Goal: Task Accomplishment & Management: Use online tool/utility

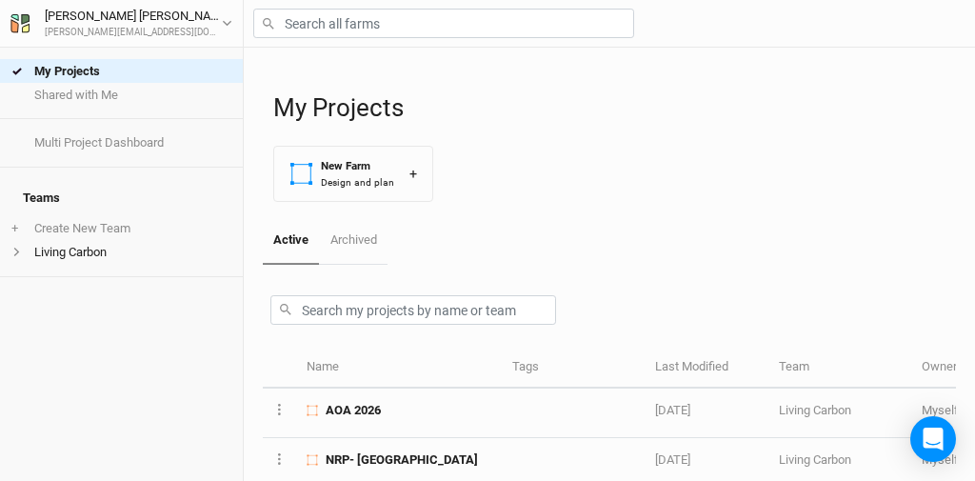
click at [600, 238] on div "Active Archived" at bounding box center [609, 241] width 693 height 48
click at [639, 234] on div "Active Archived" at bounding box center [609, 241] width 693 height 48
click at [953, 463] on body "My Projects Shared with Me Multi Project Dashboard Teams + Create New Team Livi…" at bounding box center [487, 240] width 975 height 481
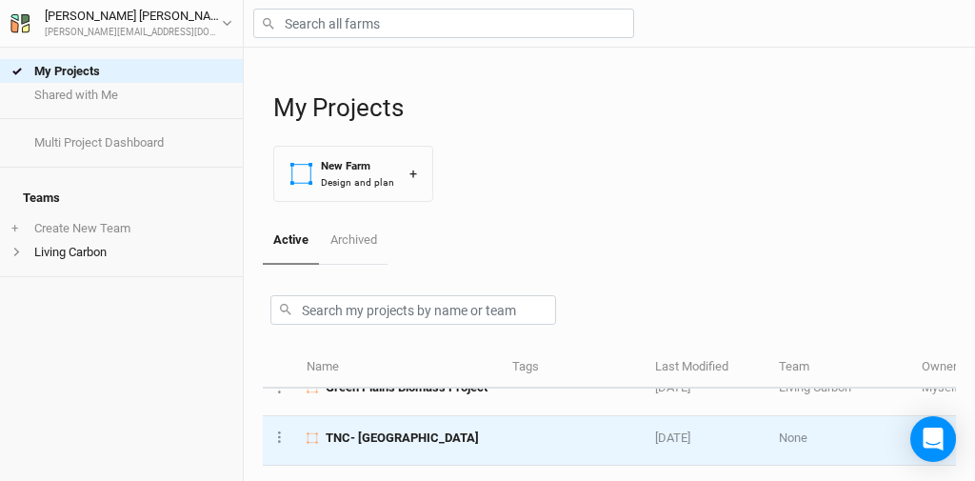
scroll to position [198, 0]
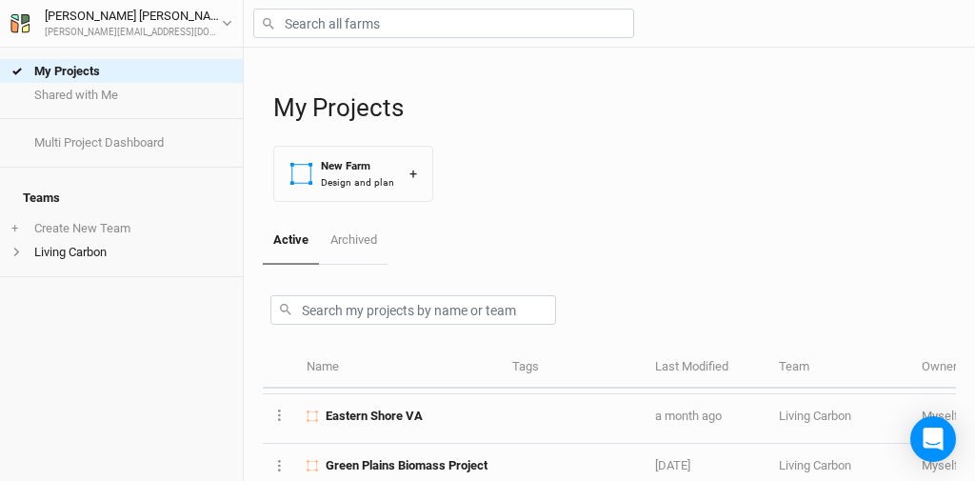
scroll to position [213, 0]
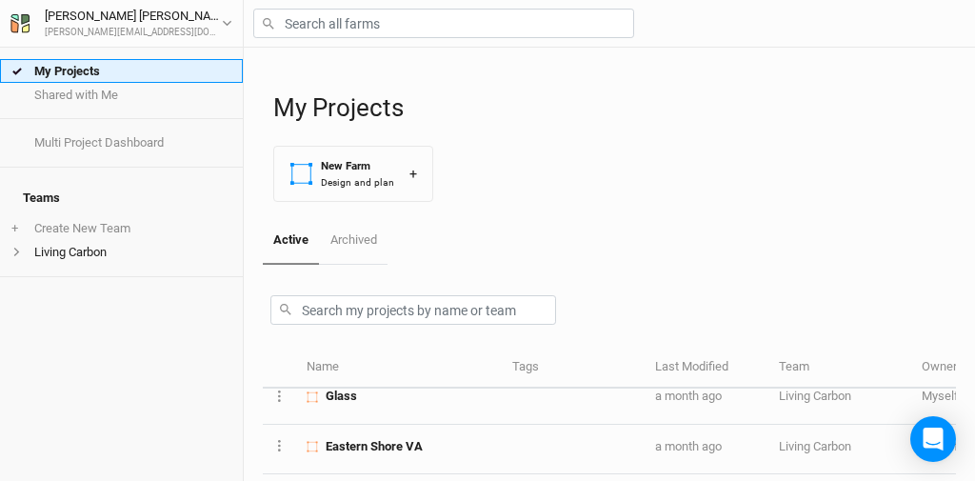
click at [74, 69] on link "My Projects" at bounding box center [121, 71] width 243 height 24
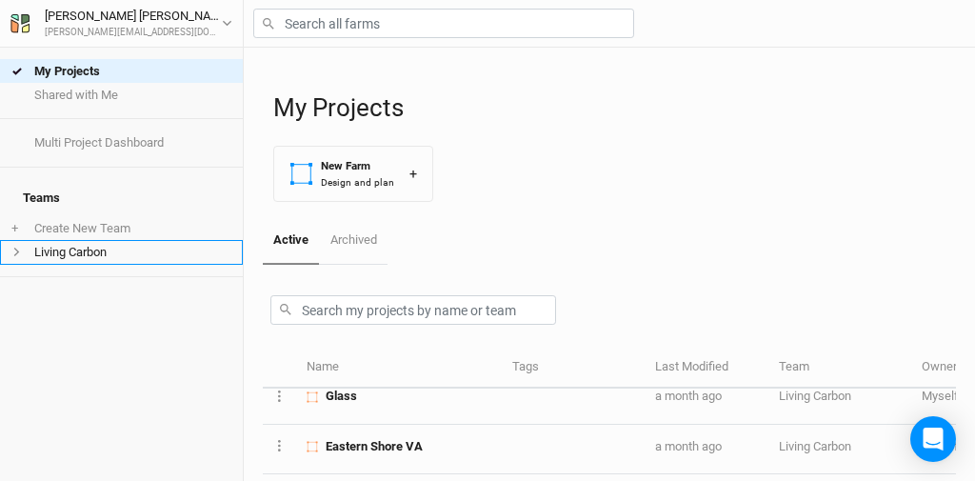
click at [66, 244] on li "Living Carbon" at bounding box center [121, 252] width 243 height 24
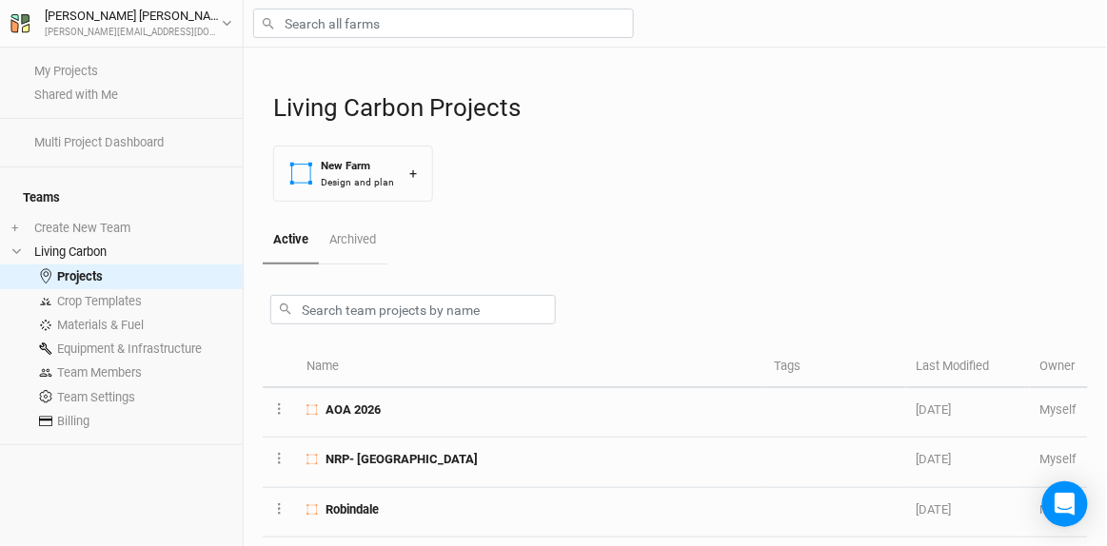
drag, startPoint x: 917, startPoint y: 0, endPoint x: 548, endPoint y: 162, distance: 402.4
click at [548, 162] on div "Living Carbon Projects New Farm Design and plan +" at bounding box center [680, 132] width 815 height 169
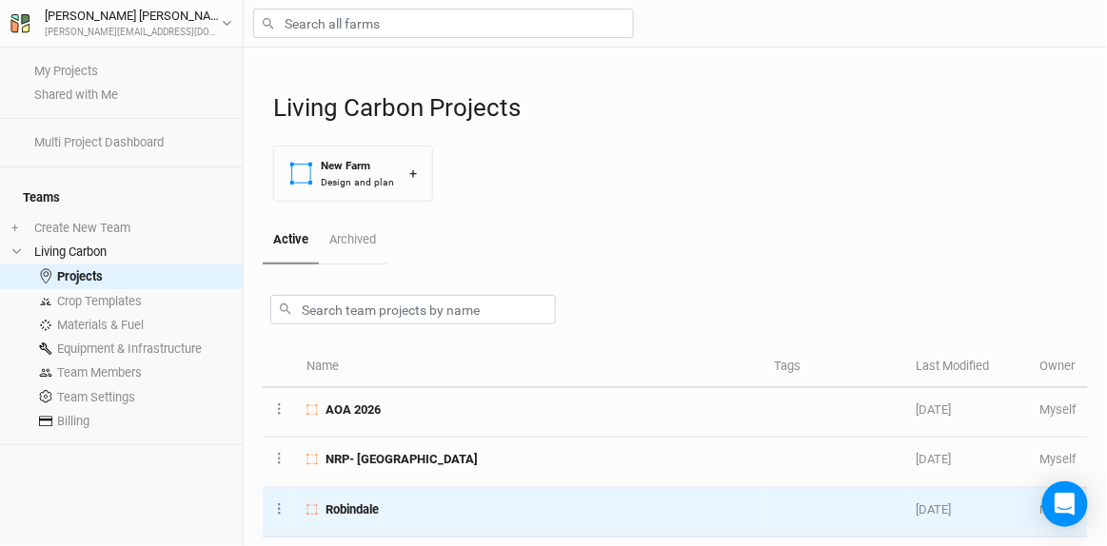
click at [389, 480] on div "Robindale" at bounding box center [530, 510] width 446 height 17
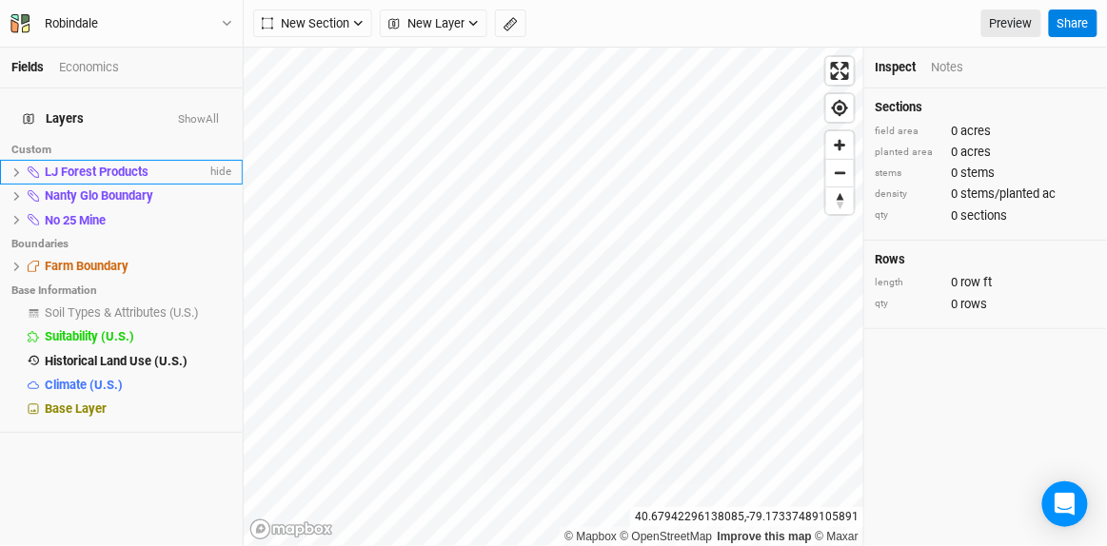
click at [72, 165] on span "LJ Forest Products" at bounding box center [97, 172] width 104 height 14
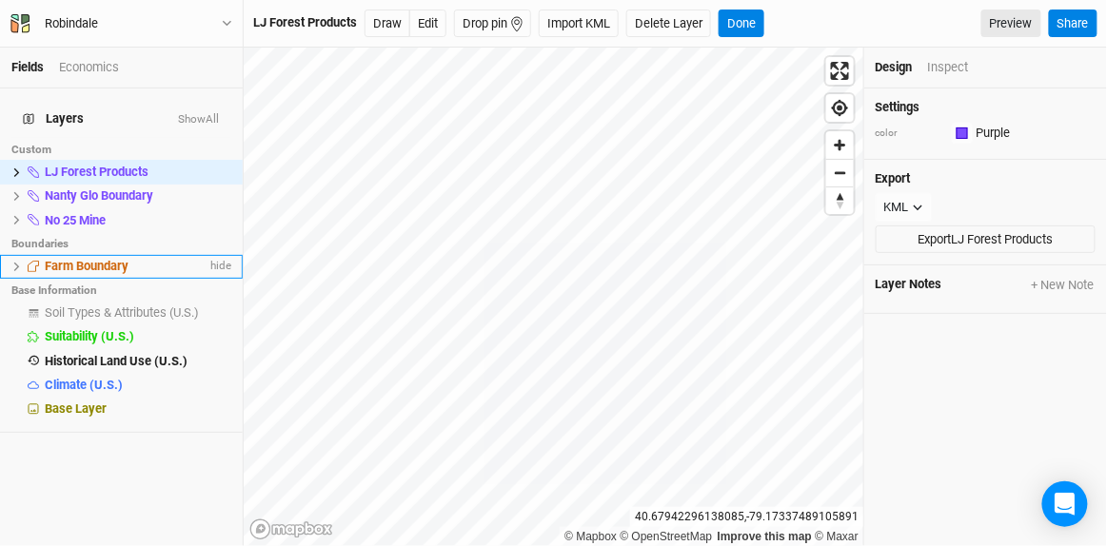
click at [15, 262] on icon at bounding box center [16, 267] width 10 height 10
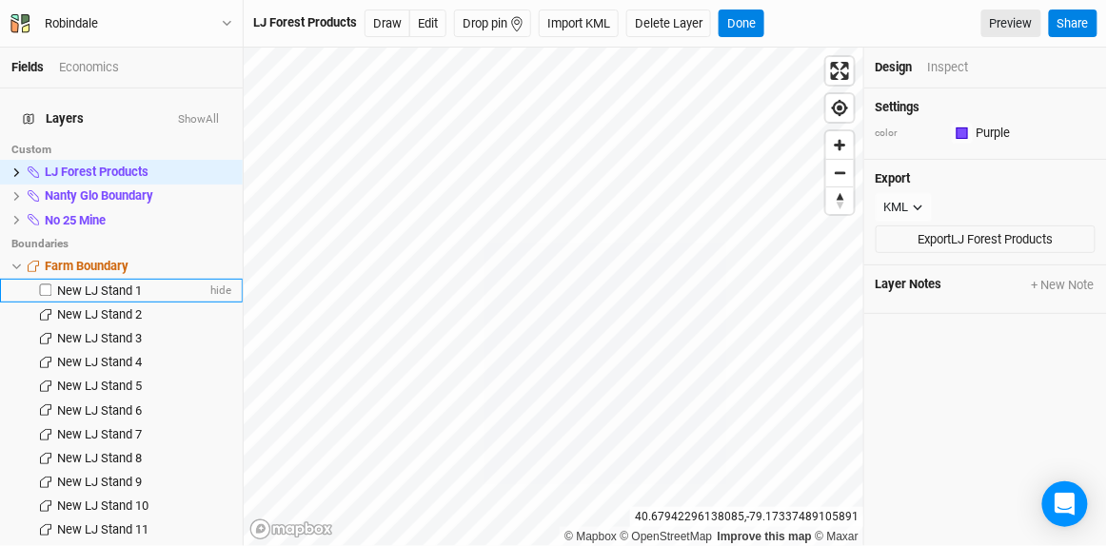
click at [114, 285] on span "New LJ Stand 1" at bounding box center [99, 291] width 85 height 14
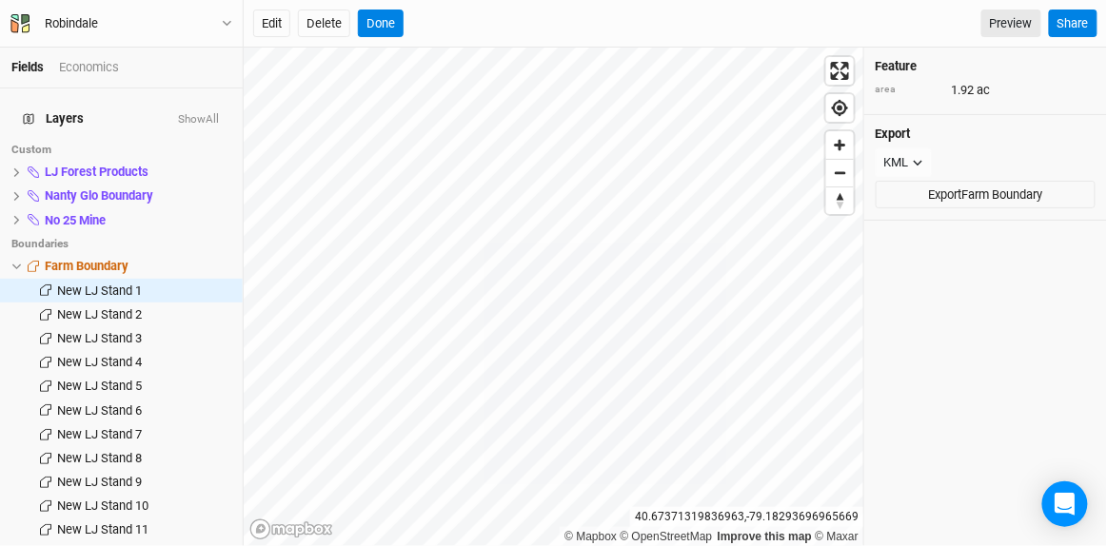
click at [203, 113] on button "Show All" at bounding box center [198, 119] width 43 height 13
click at [203, 113] on button "Hide All" at bounding box center [201, 119] width 38 height 13
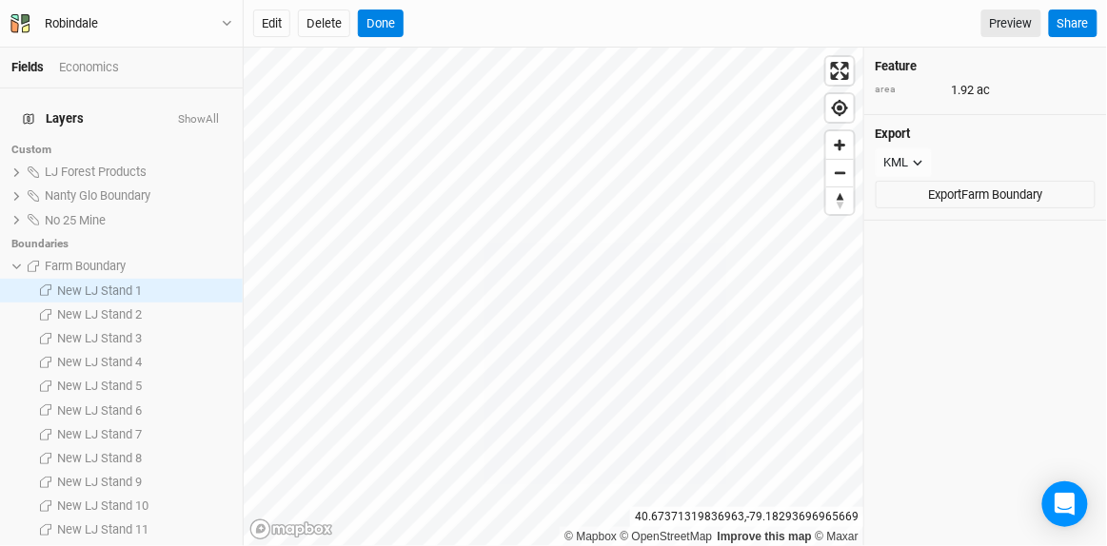
click at [203, 113] on button "Show All" at bounding box center [198, 119] width 43 height 13
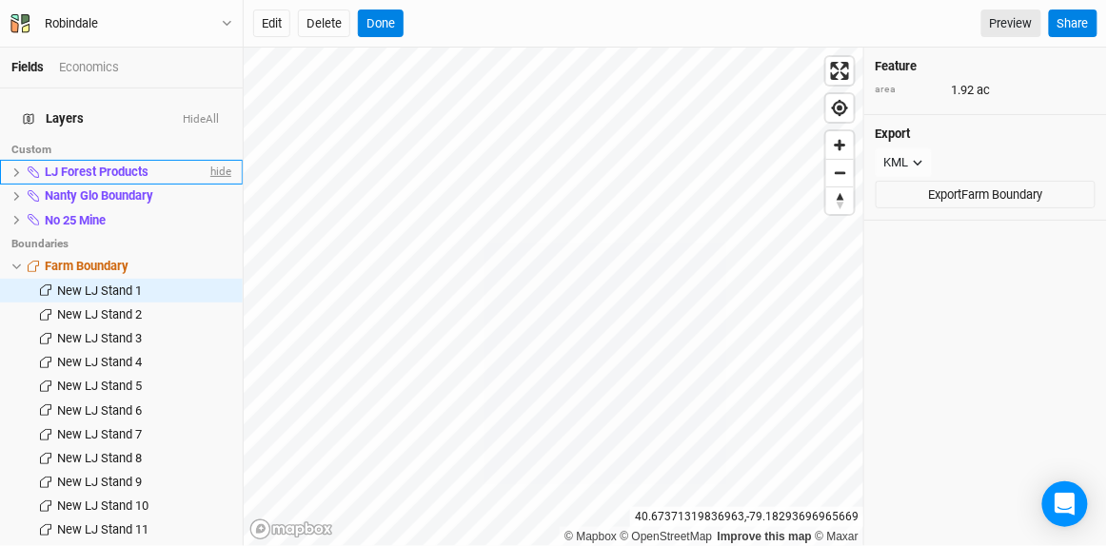
click at [207, 161] on span "hide" at bounding box center [219, 173] width 25 height 24
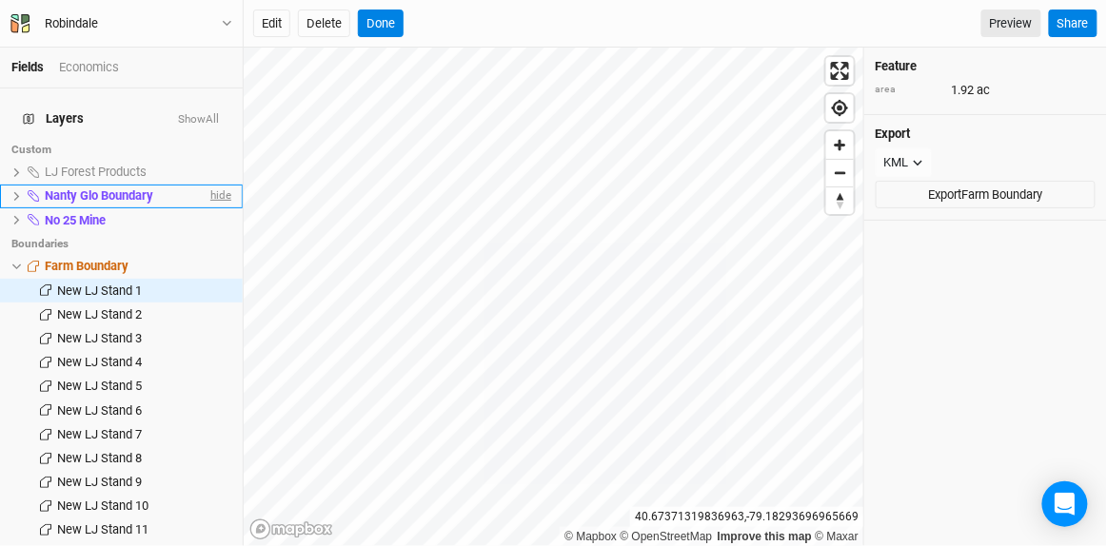
click at [209, 187] on span "hide" at bounding box center [219, 197] width 25 height 24
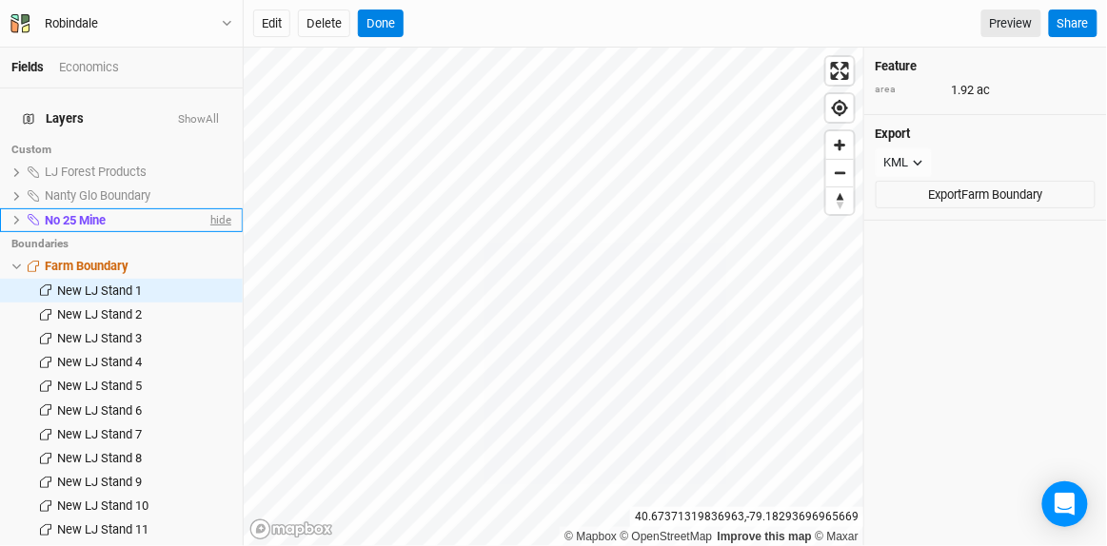
click at [207, 210] on span "hide" at bounding box center [219, 220] width 25 height 24
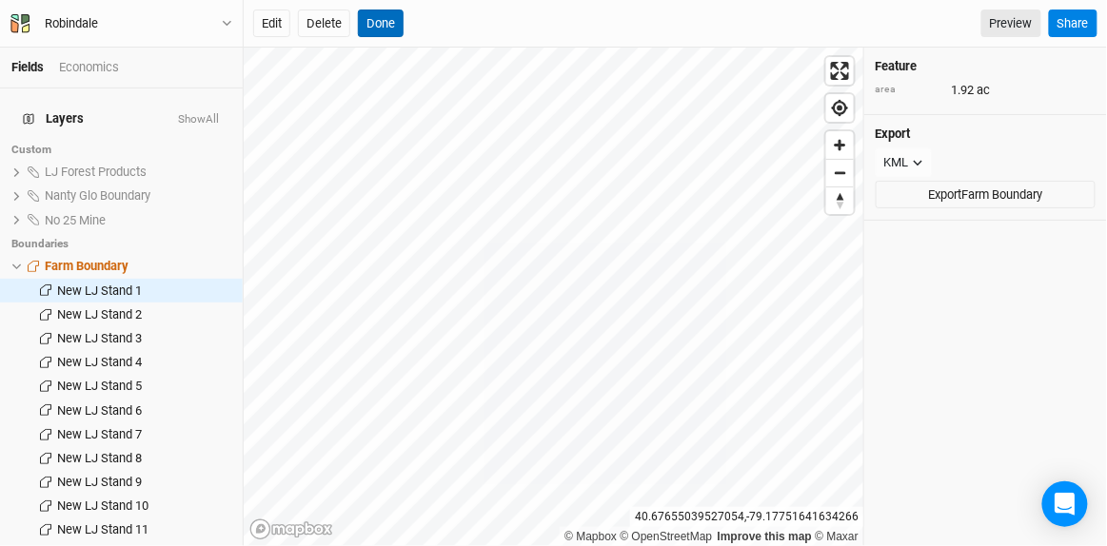
click at [376, 16] on button "Done" at bounding box center [381, 24] width 46 height 29
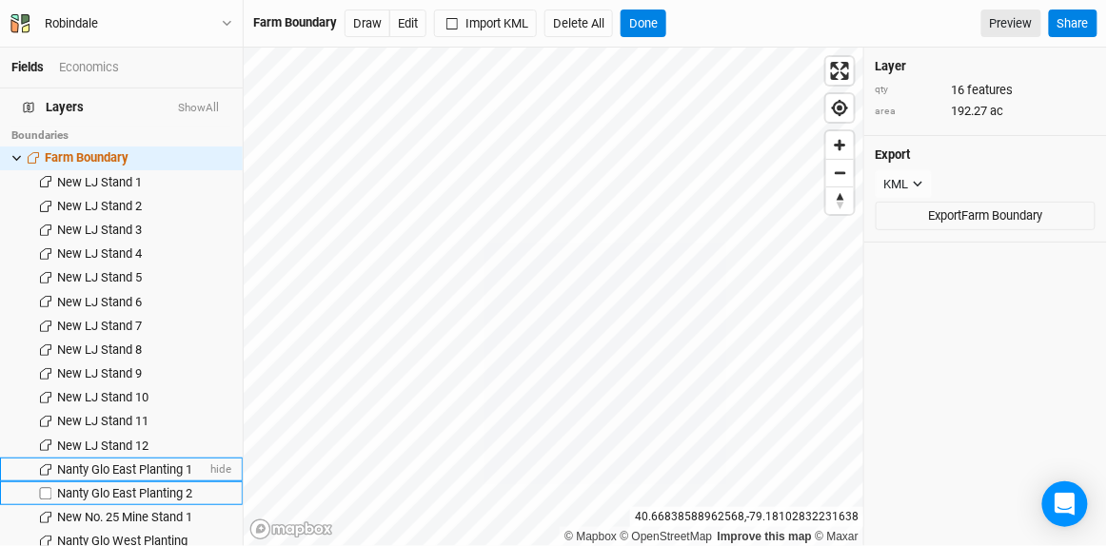
scroll to position [257, 0]
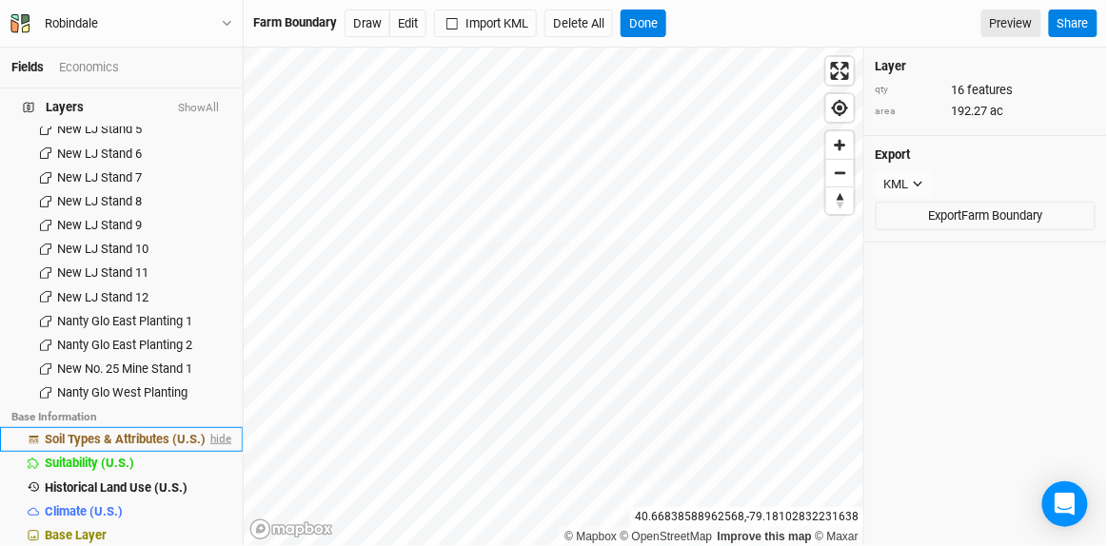
click at [208, 428] on span "hide" at bounding box center [219, 440] width 25 height 24
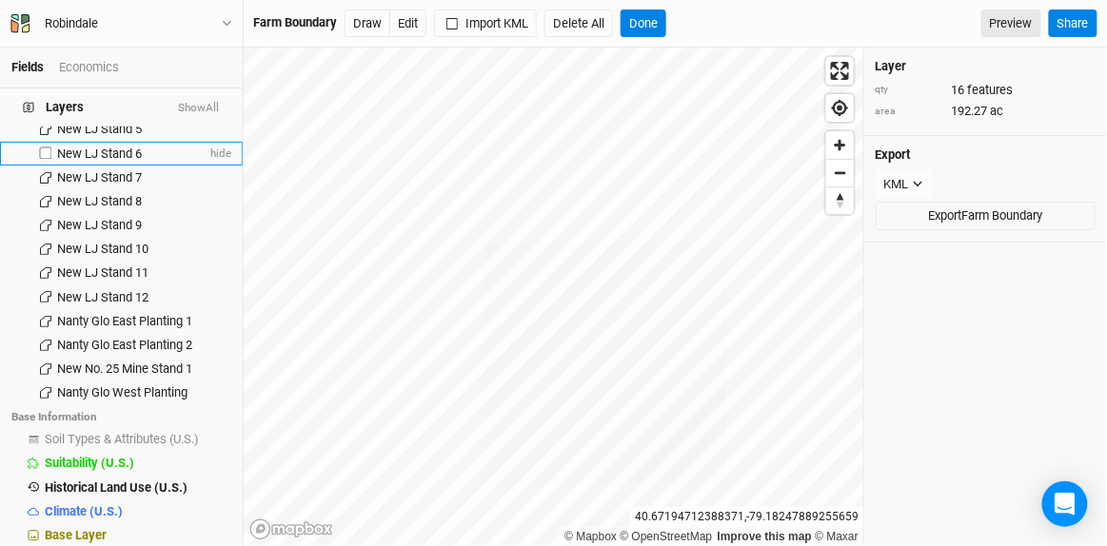
click at [118, 147] on span "New LJ Stand 6" at bounding box center [99, 154] width 85 height 14
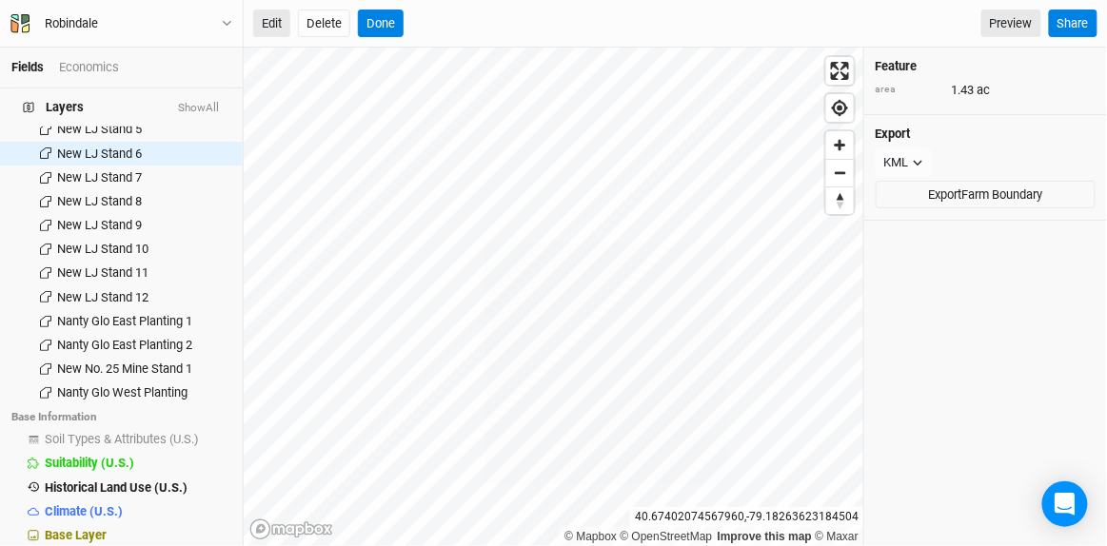
click at [268, 16] on button "Edit" at bounding box center [271, 24] width 37 height 29
click at [380, 21] on button "Done" at bounding box center [381, 24] width 46 height 29
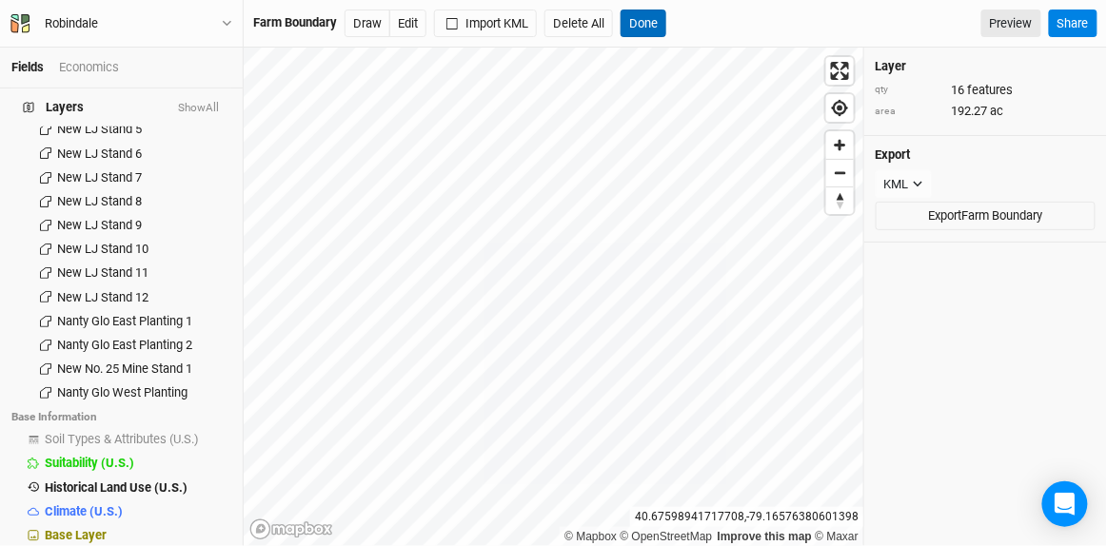
click at [646, 13] on button "Done" at bounding box center [644, 24] width 46 height 29
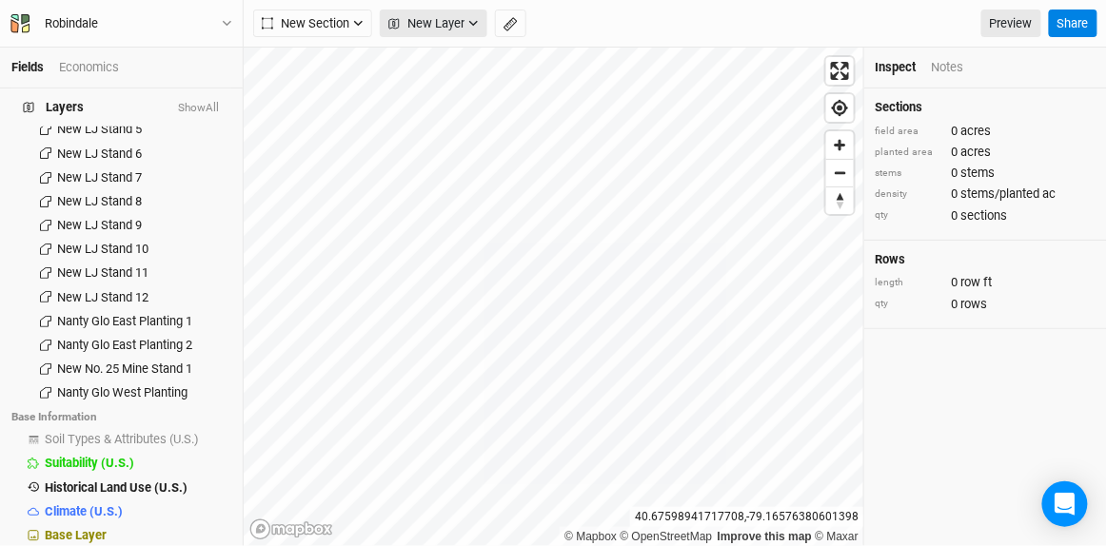
click at [475, 28] on icon "button" at bounding box center [473, 23] width 10 height 10
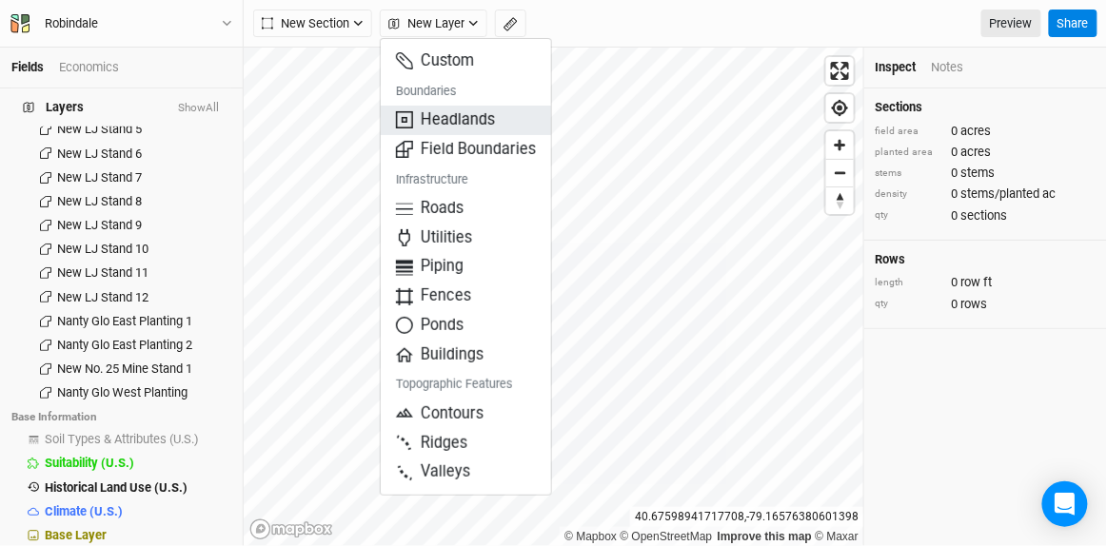
click at [459, 112] on span "Headlands" at bounding box center [445, 120] width 99 height 22
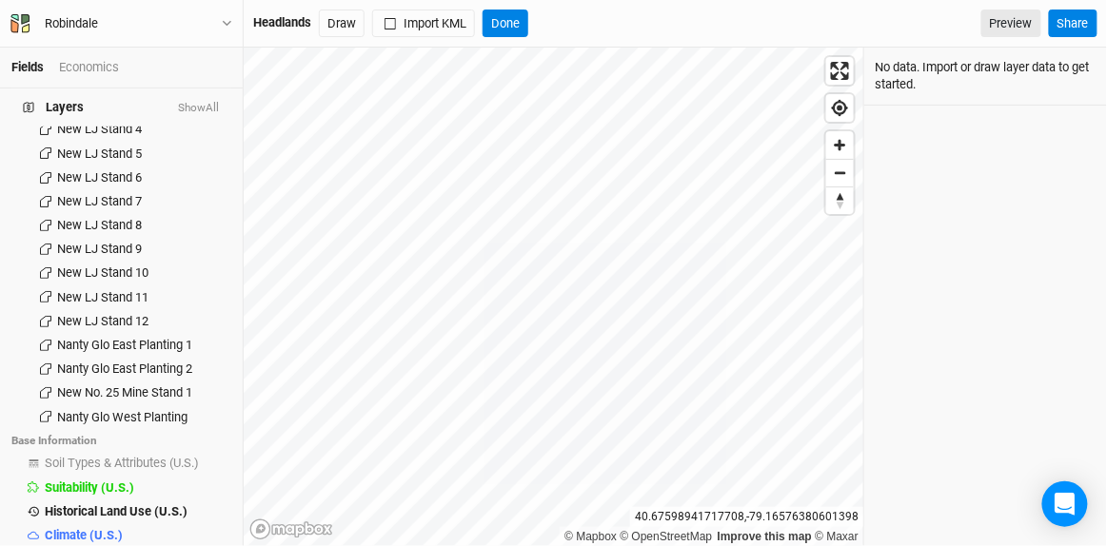
scroll to position [281, 0]
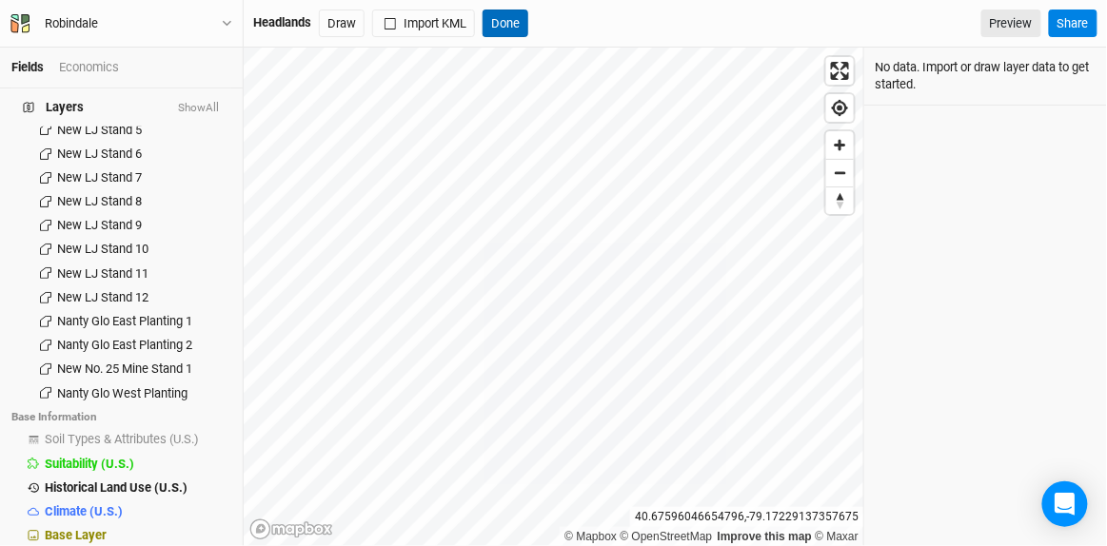
click at [506, 20] on button "Done" at bounding box center [506, 24] width 46 height 29
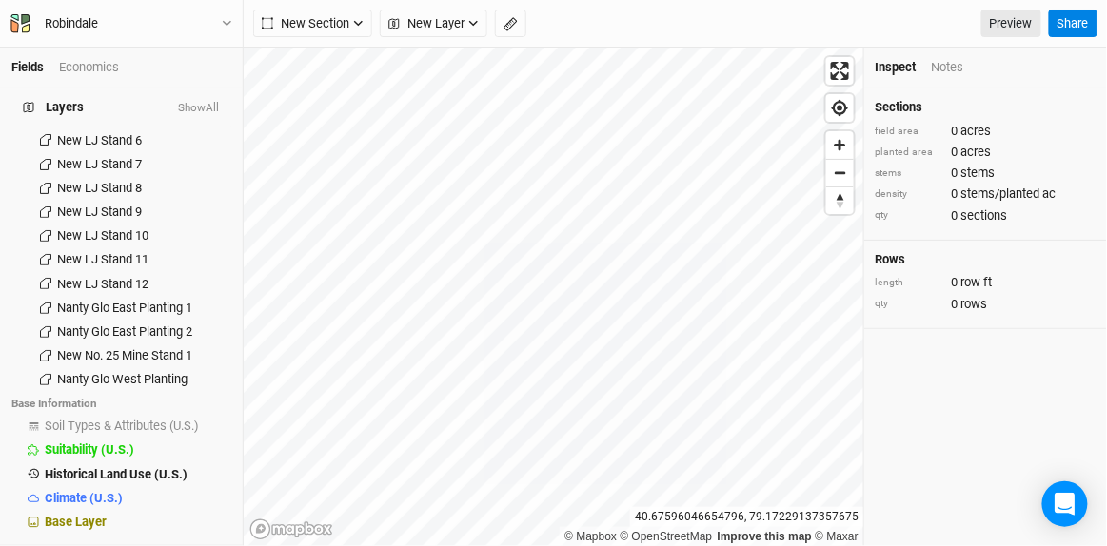
scroll to position [257, 0]
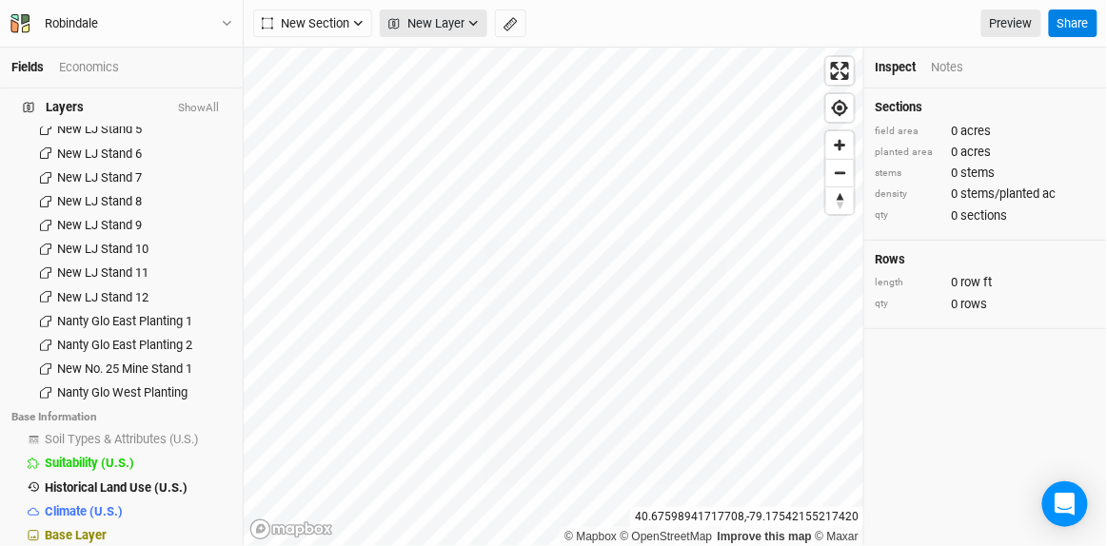
click at [453, 29] on span "New Layer" at bounding box center [426, 23] width 76 height 19
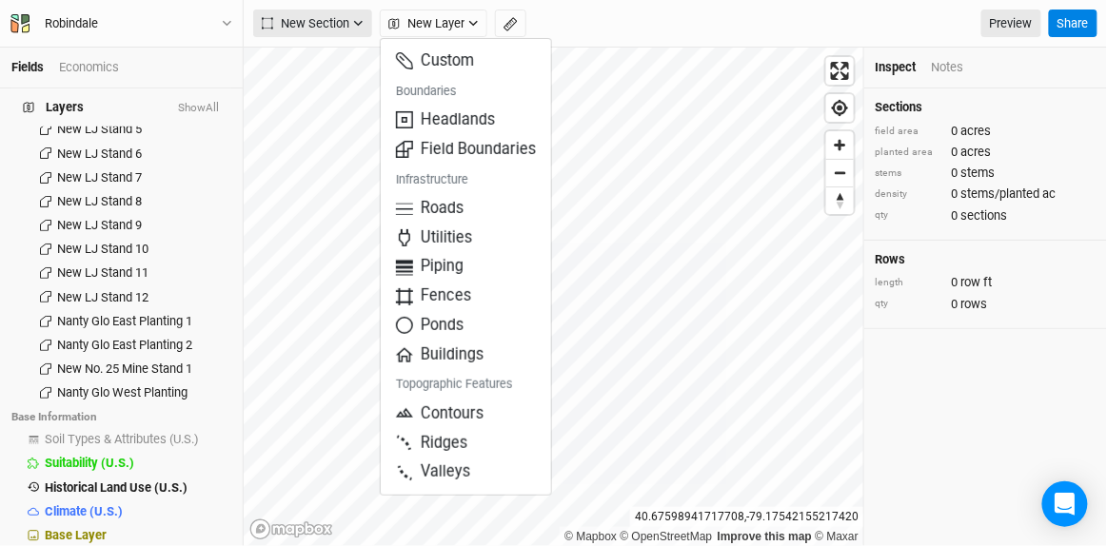
click at [363, 13] on button "New Section" at bounding box center [312, 24] width 119 height 29
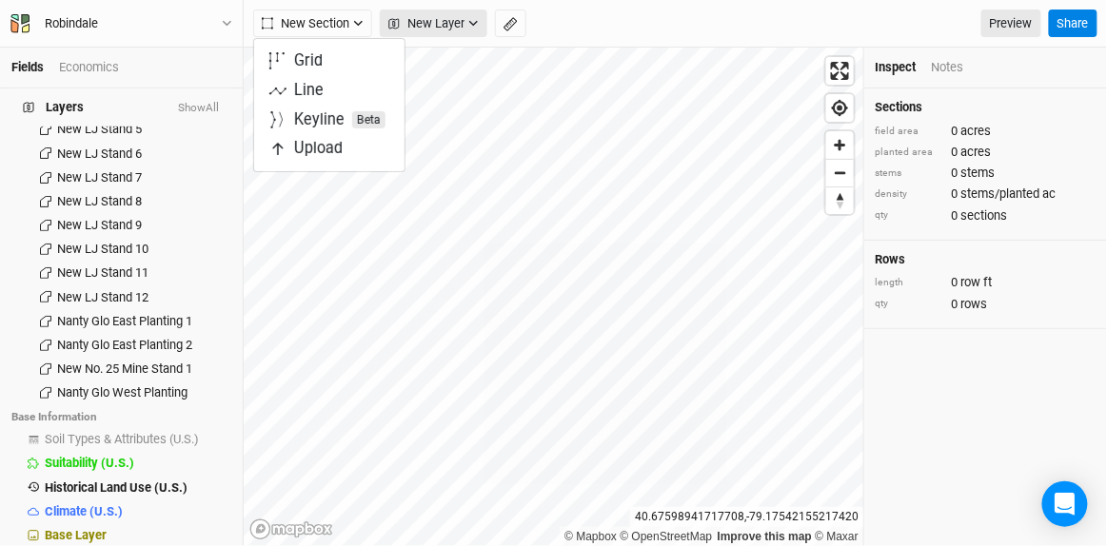
click at [458, 25] on span "New Layer" at bounding box center [426, 23] width 76 height 19
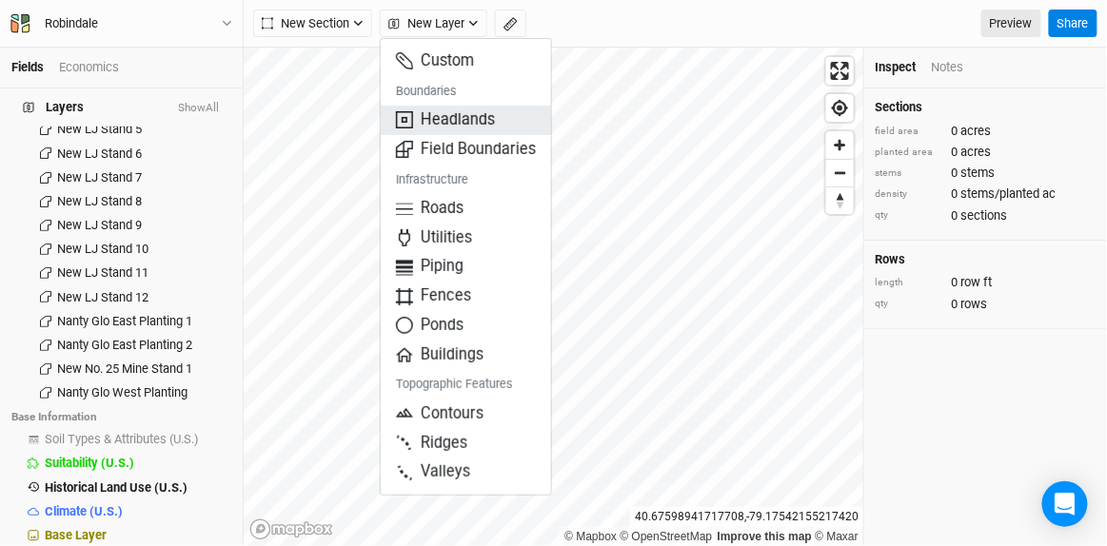
click at [463, 119] on span "Headlands" at bounding box center [445, 120] width 99 height 22
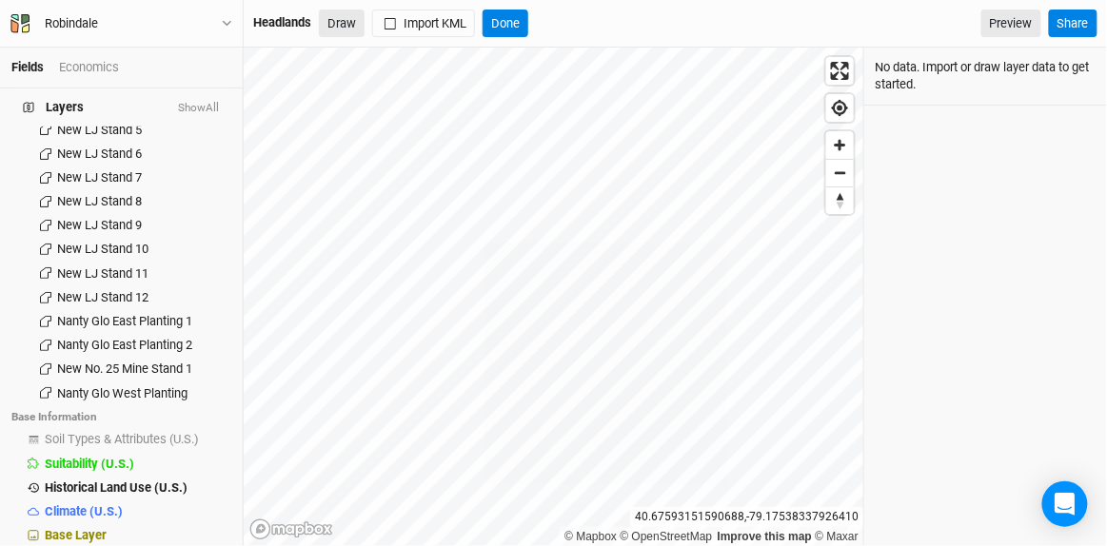
click at [347, 23] on button "Draw" at bounding box center [342, 24] width 46 height 29
click at [504, 16] on button "Done" at bounding box center [506, 24] width 46 height 29
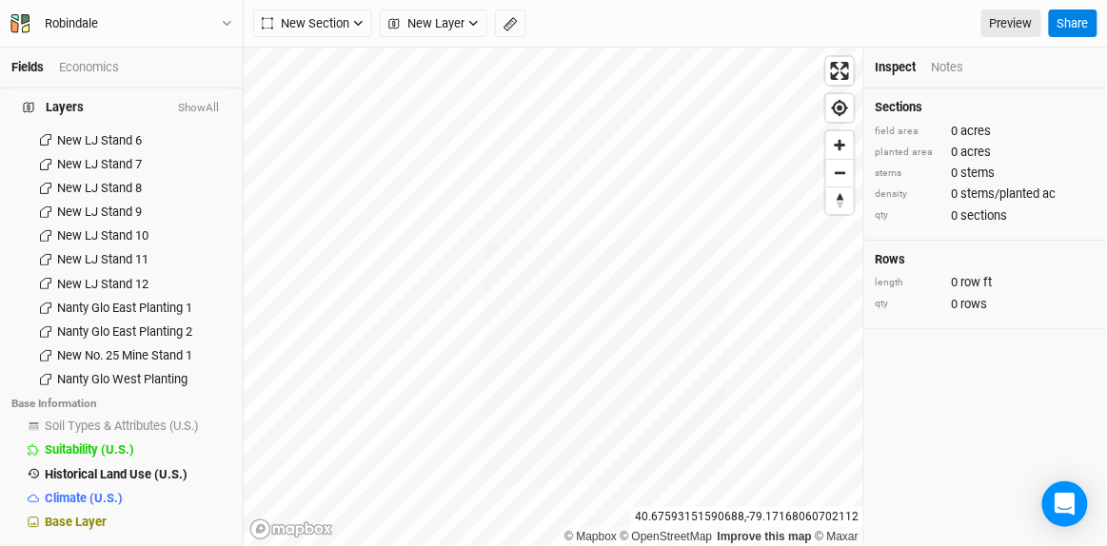
scroll to position [257, 0]
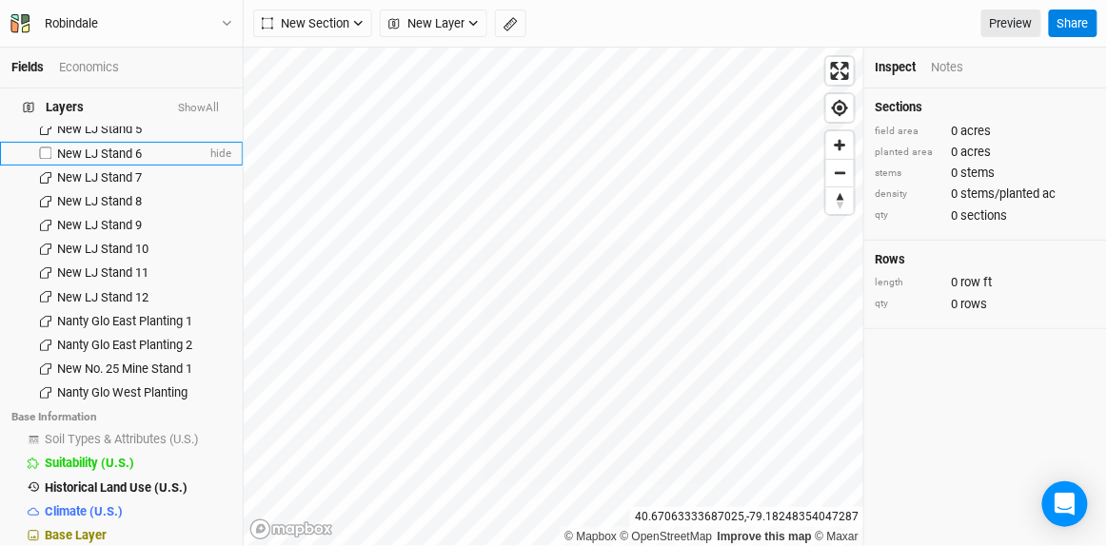
click at [120, 147] on span "New LJ Stand 6" at bounding box center [99, 154] width 85 height 14
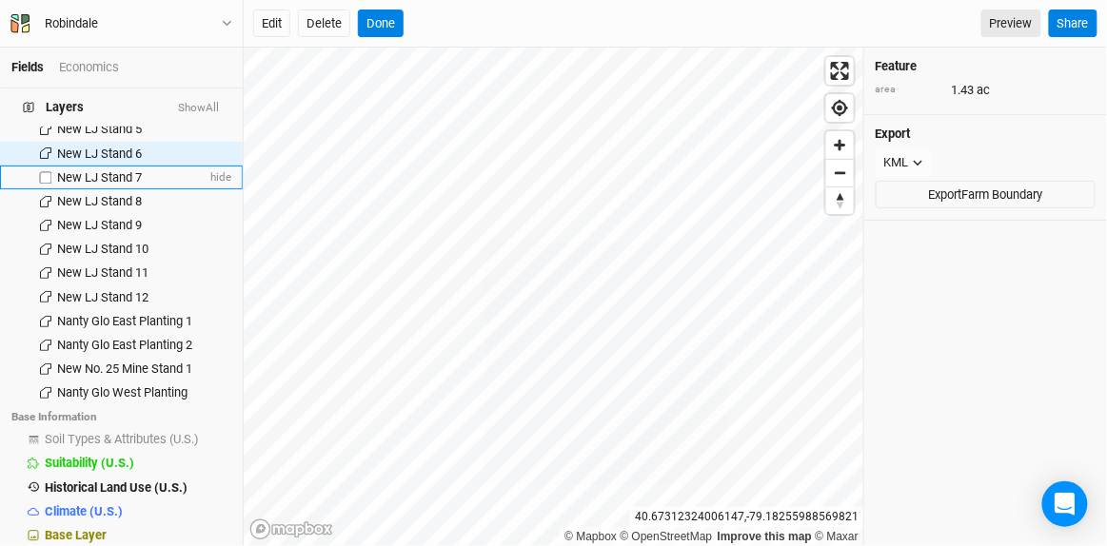
scroll to position [0, 0]
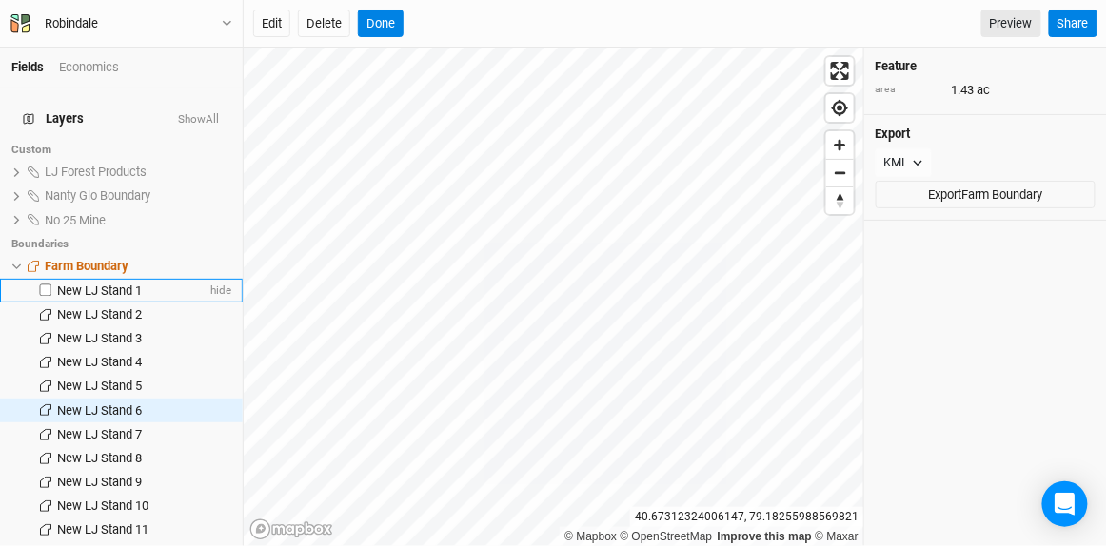
click at [103, 284] on span "New LJ Stand 1" at bounding box center [99, 291] width 85 height 14
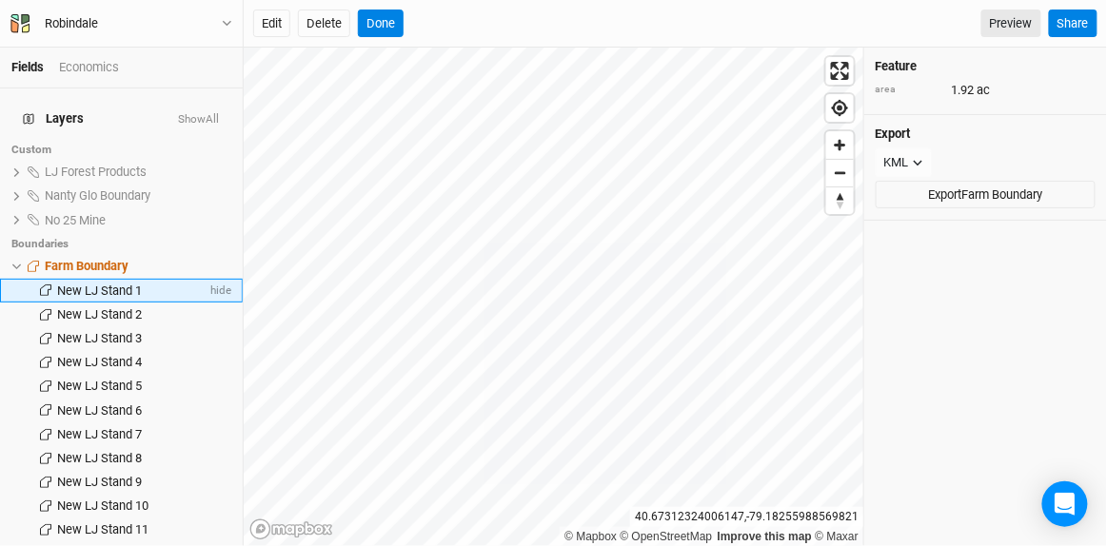
click at [107, 284] on span "New LJ Stand 1" at bounding box center [99, 291] width 85 height 14
click at [385, 16] on button "Done" at bounding box center [381, 24] width 46 height 29
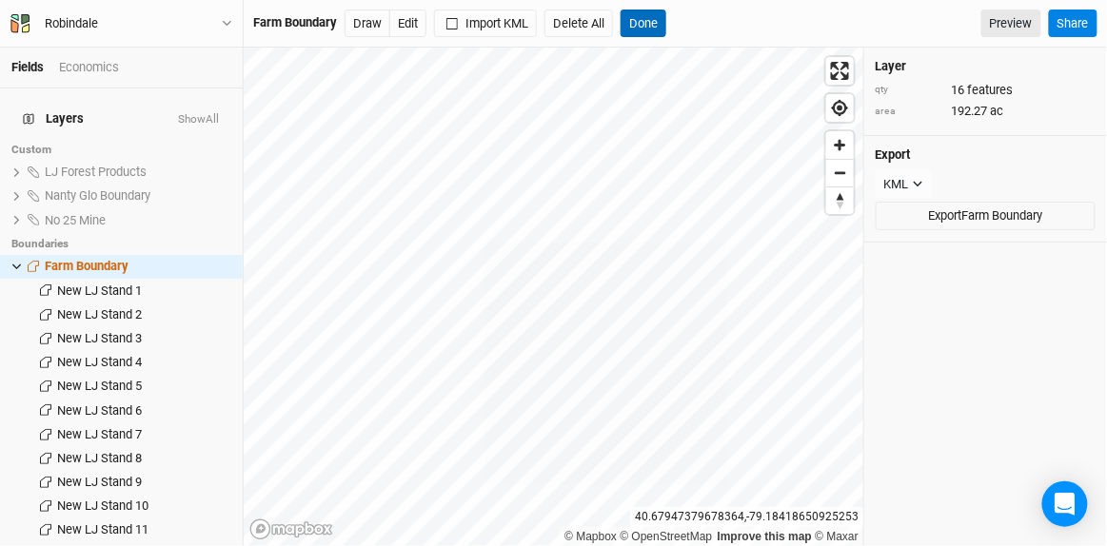
click at [649, 25] on button "Done" at bounding box center [644, 24] width 46 height 29
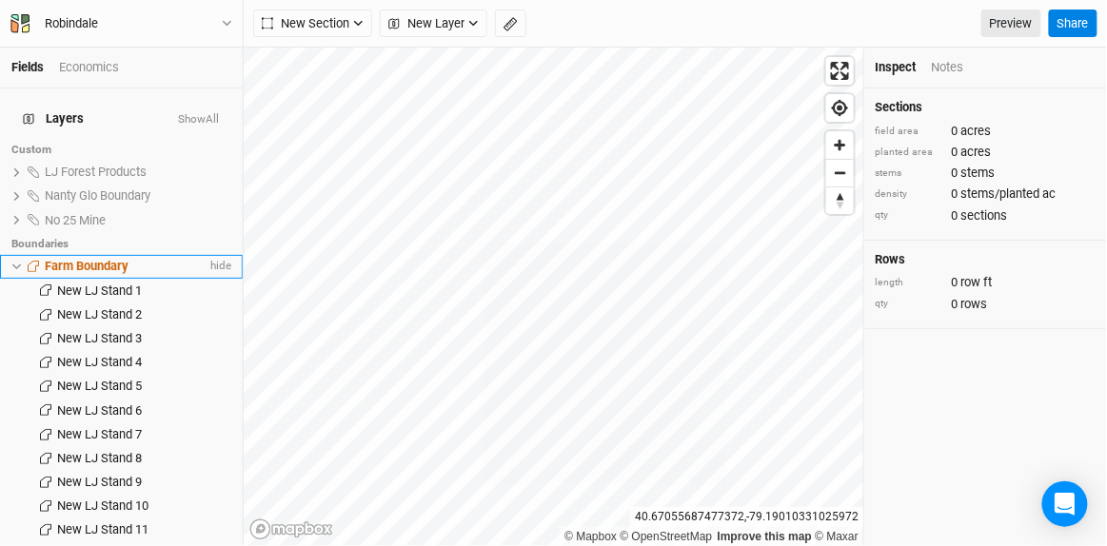
click at [105, 259] on span "Farm Boundary" at bounding box center [87, 266] width 84 height 14
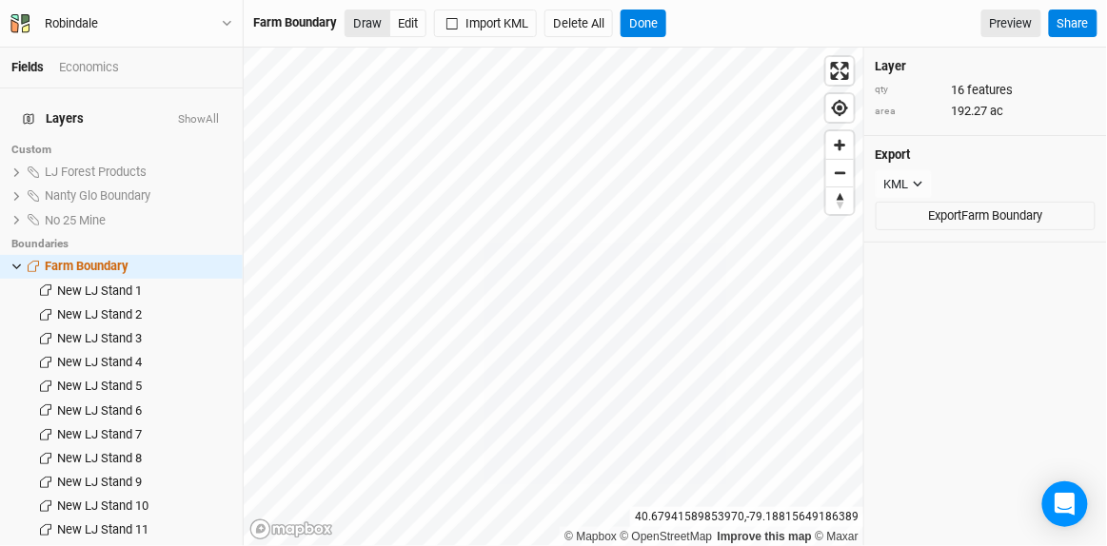
click at [371, 32] on button "Draw" at bounding box center [368, 24] width 46 height 29
click at [641, 23] on button "Done" at bounding box center [644, 24] width 46 height 29
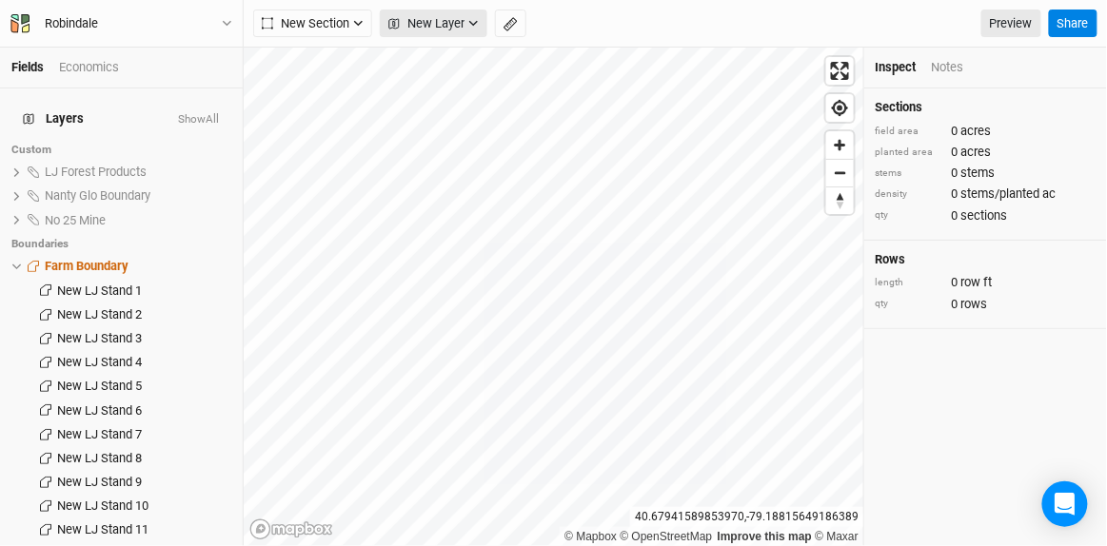
click at [442, 21] on span "New Layer" at bounding box center [426, 23] width 76 height 19
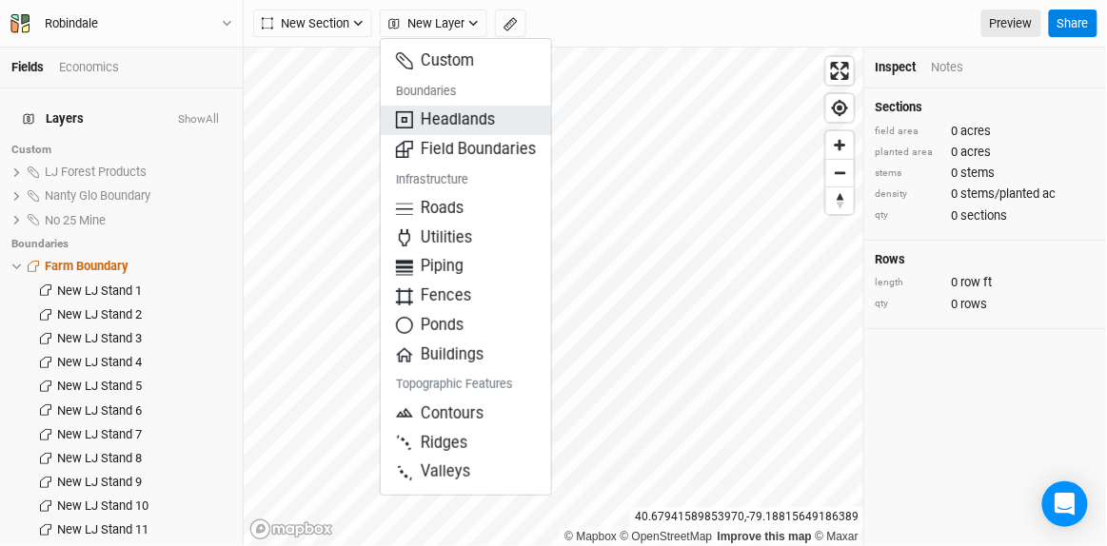
click at [462, 121] on span "Headlands" at bounding box center [445, 120] width 99 height 22
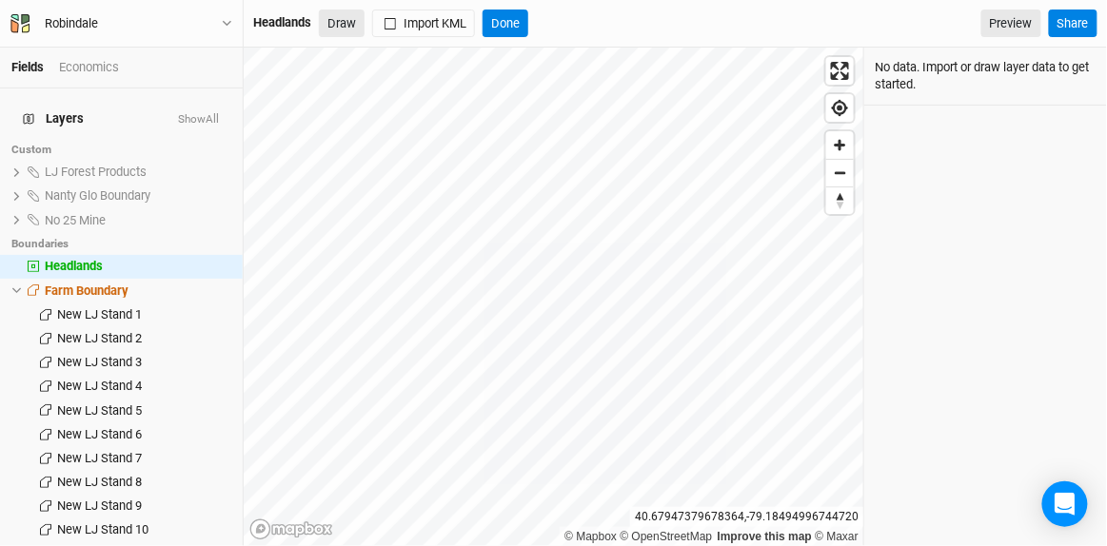
click at [349, 25] on button "Draw" at bounding box center [342, 24] width 46 height 29
click at [345, 22] on button "Draw" at bounding box center [342, 24] width 46 height 29
click at [506, 15] on button "Done" at bounding box center [506, 24] width 46 height 29
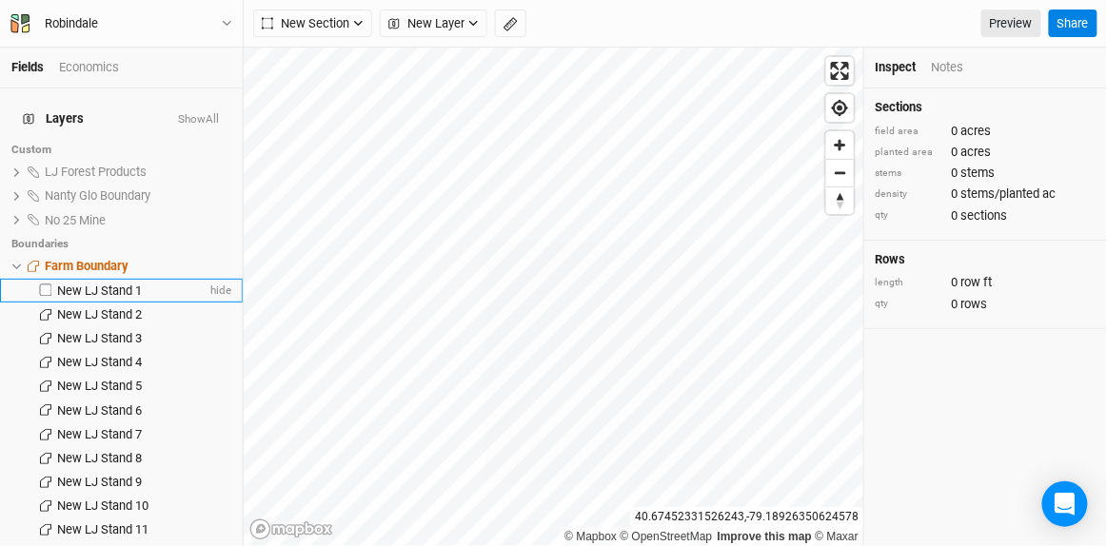
click at [99, 284] on span "New LJ Stand 1" at bounding box center [99, 291] width 85 height 14
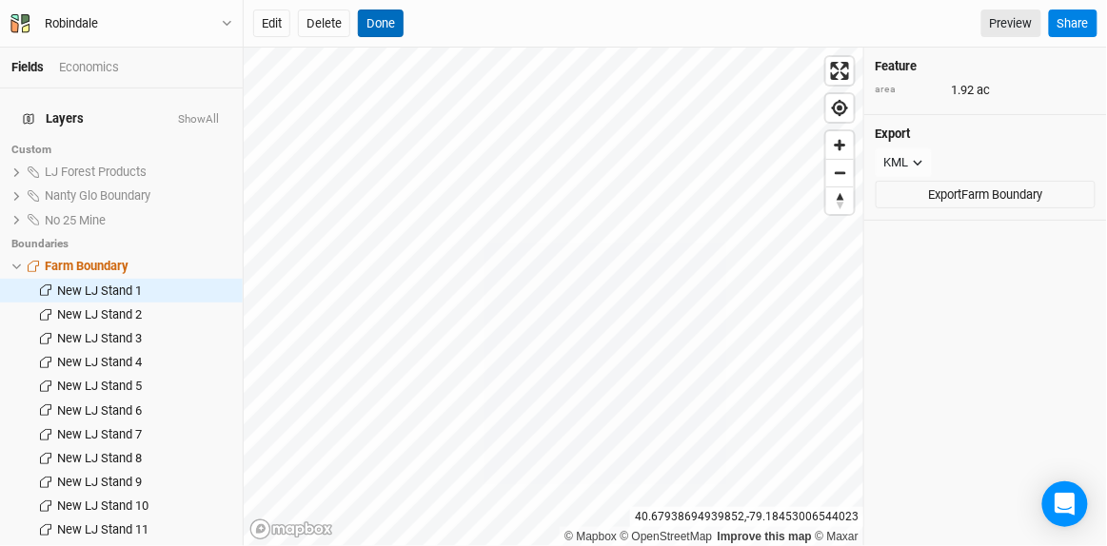
click at [384, 26] on button "Done" at bounding box center [381, 24] width 46 height 29
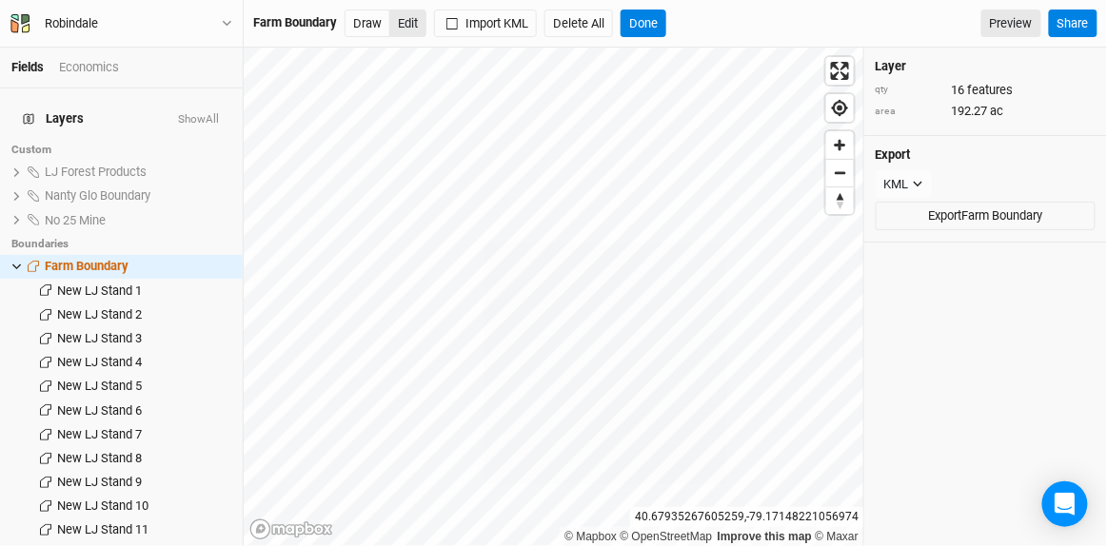
click at [417, 24] on button "Edit" at bounding box center [407, 24] width 37 height 29
click at [648, 16] on button "Done" at bounding box center [644, 24] width 46 height 29
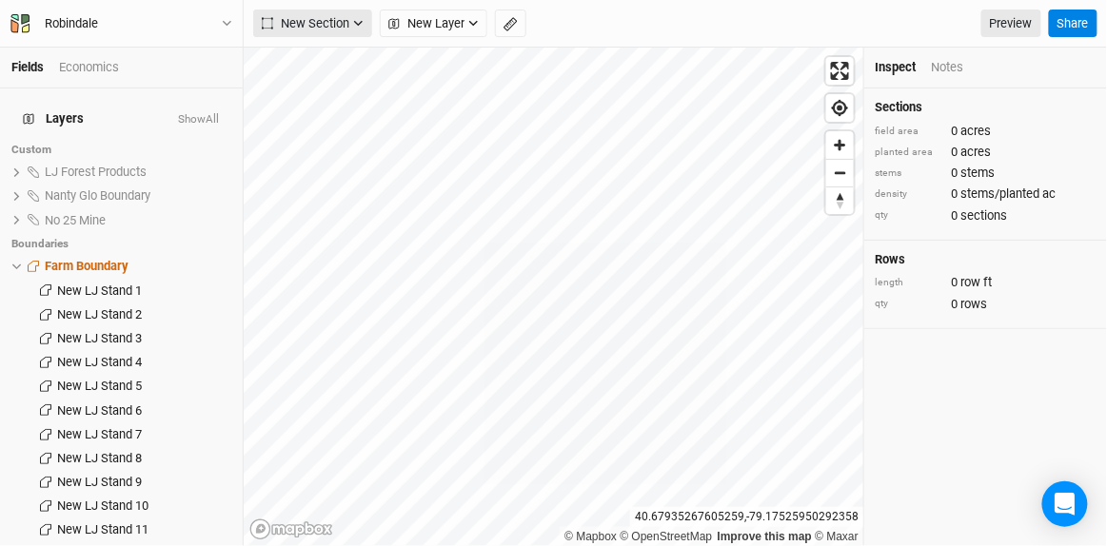
click at [337, 22] on span "New Section" at bounding box center [306, 23] width 88 height 19
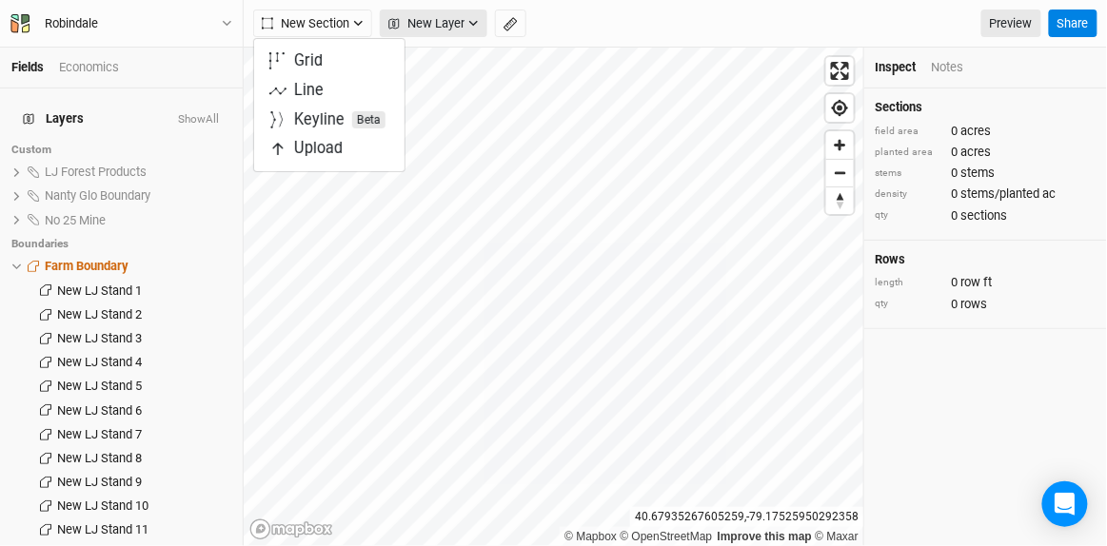
click at [450, 29] on span "New Layer" at bounding box center [426, 23] width 76 height 19
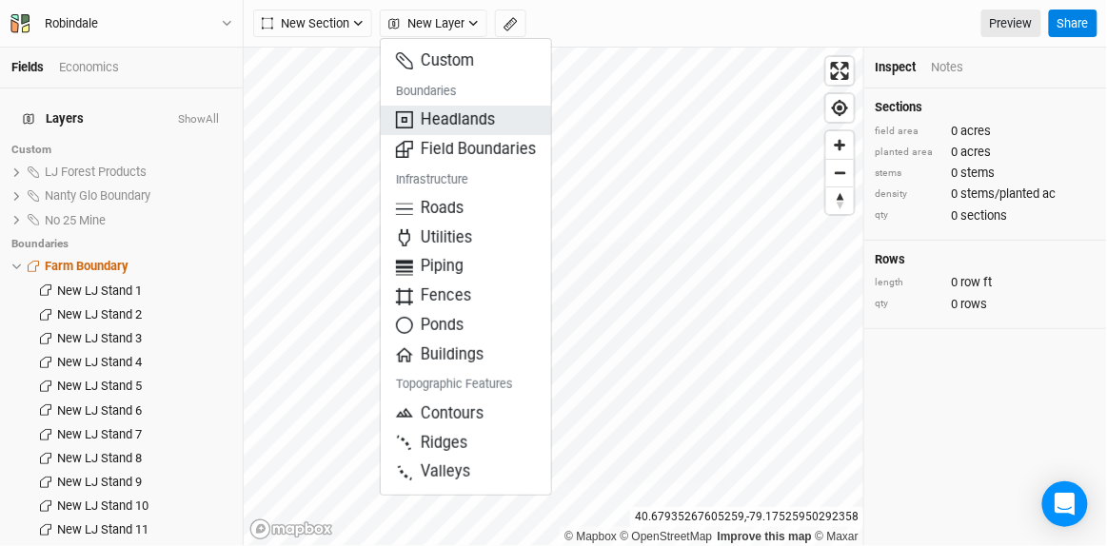
click at [461, 119] on span "Headlands" at bounding box center [445, 120] width 99 height 22
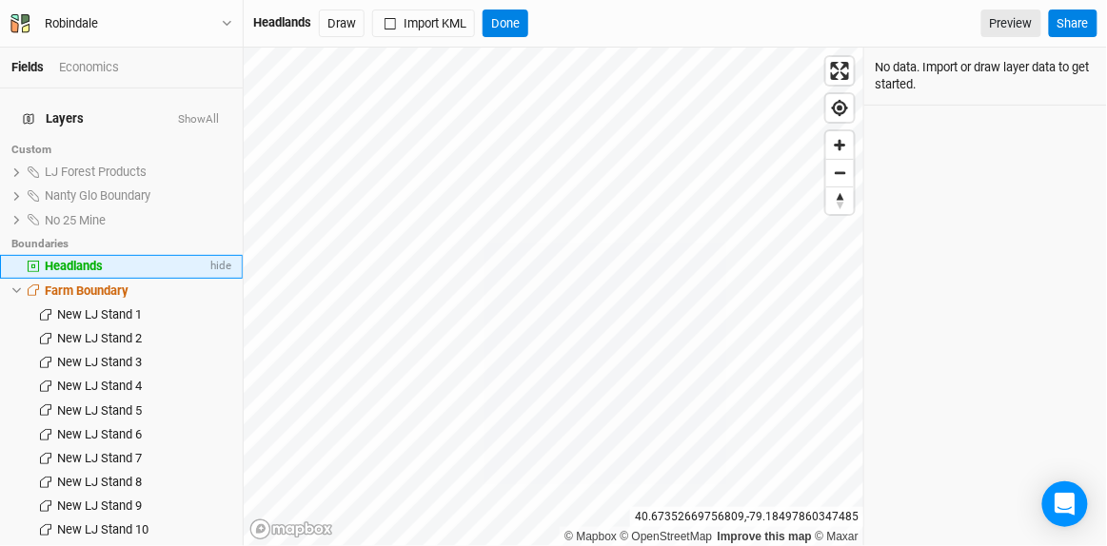
click at [91, 259] on span "Headlands" at bounding box center [74, 266] width 58 height 14
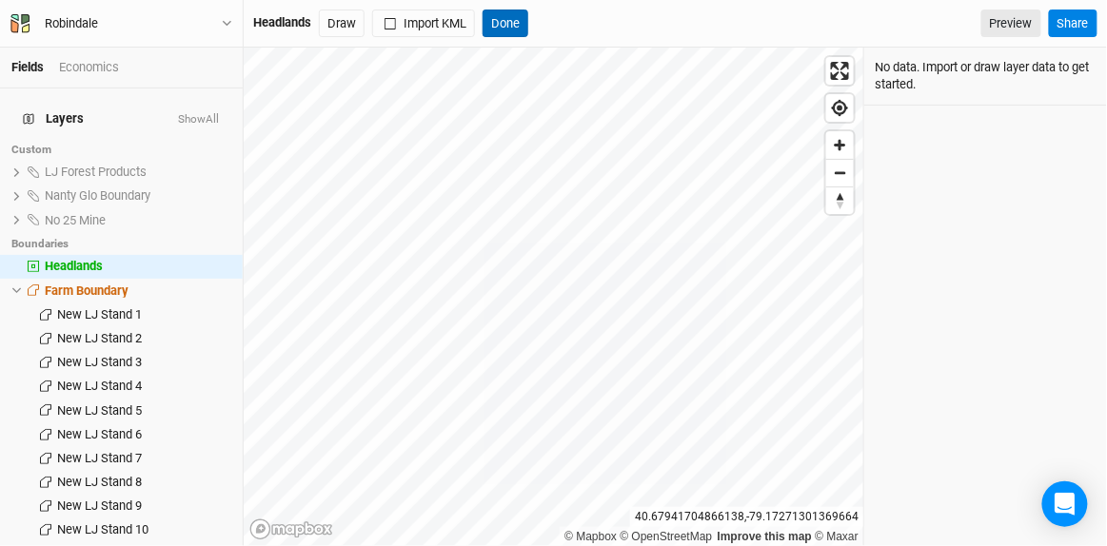
click at [505, 17] on button "Done" at bounding box center [506, 24] width 46 height 29
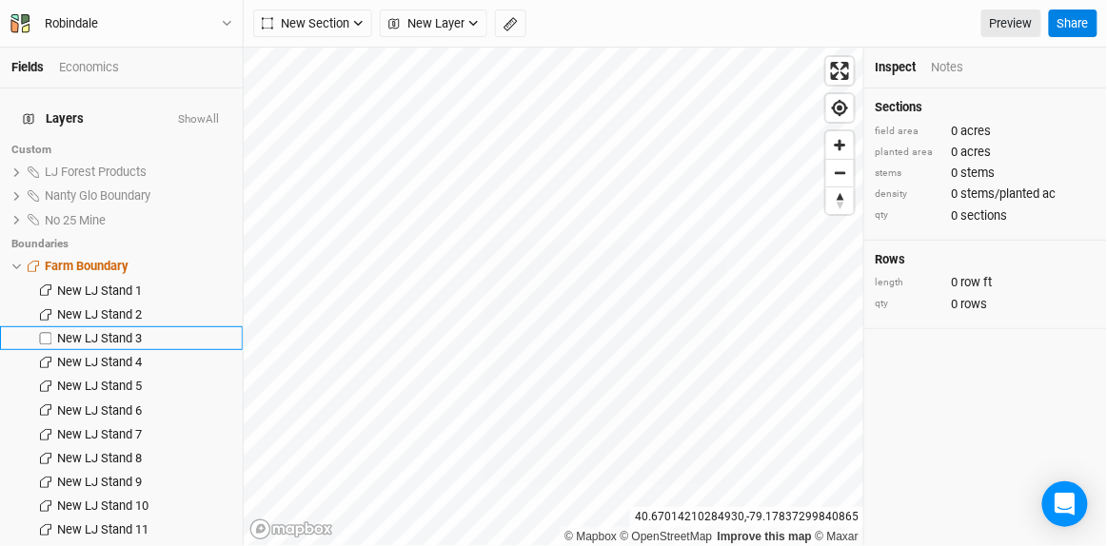
scroll to position [257, 0]
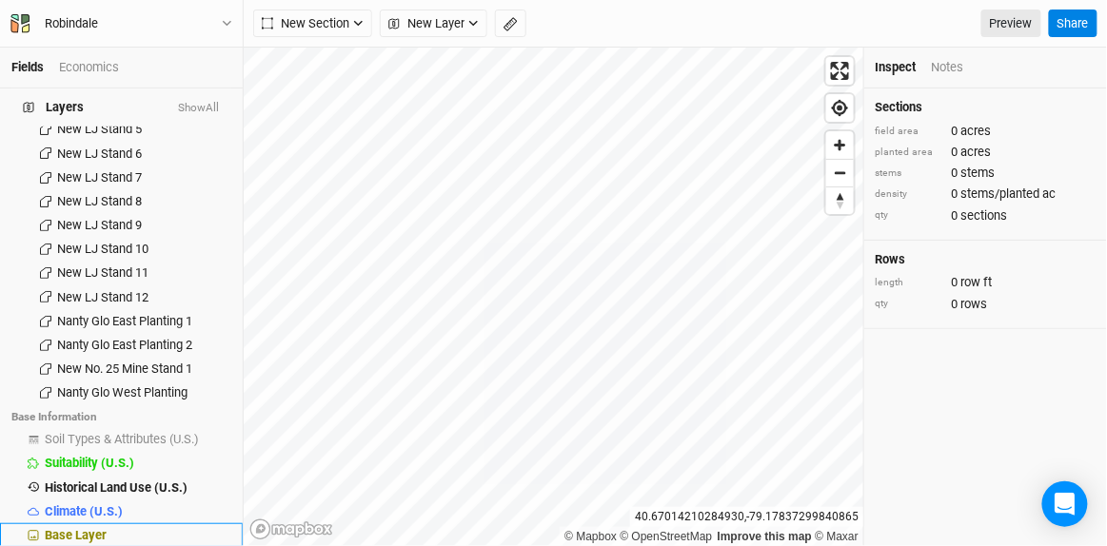
click at [72, 480] on span "Base Layer" at bounding box center [76, 535] width 62 height 14
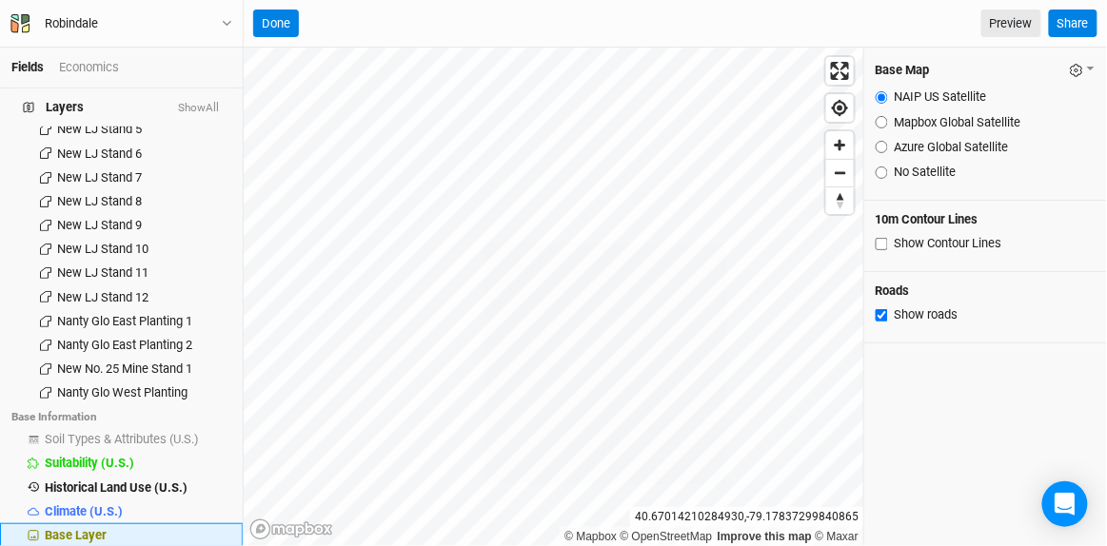
click at [74, 480] on span "Base Layer" at bounding box center [76, 535] width 62 height 14
click at [884, 149] on input "Azure Global Satellite" at bounding box center [882, 147] width 12 height 12
radio input "true"
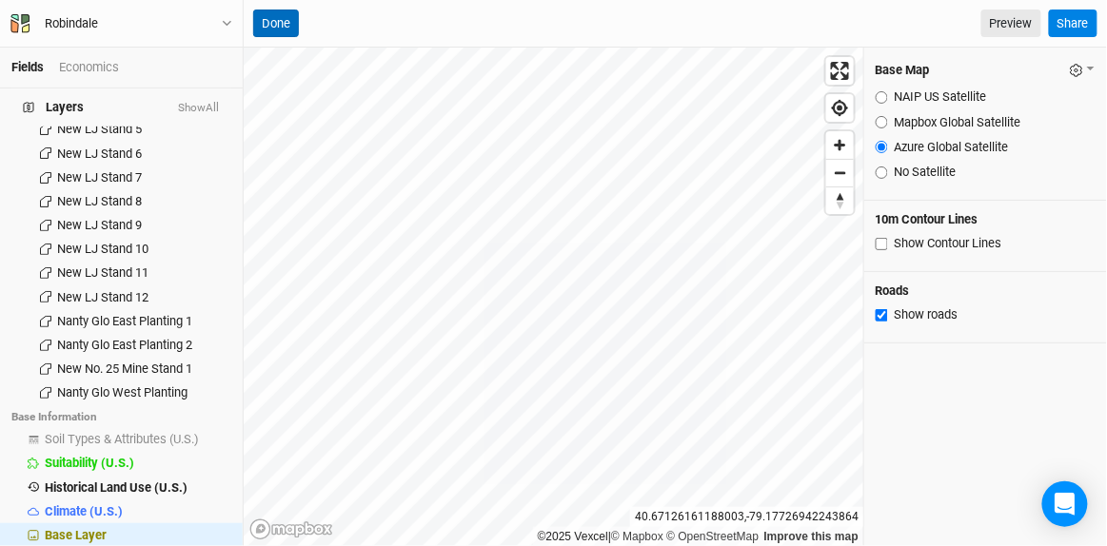
click at [276, 16] on button "Done" at bounding box center [276, 24] width 46 height 29
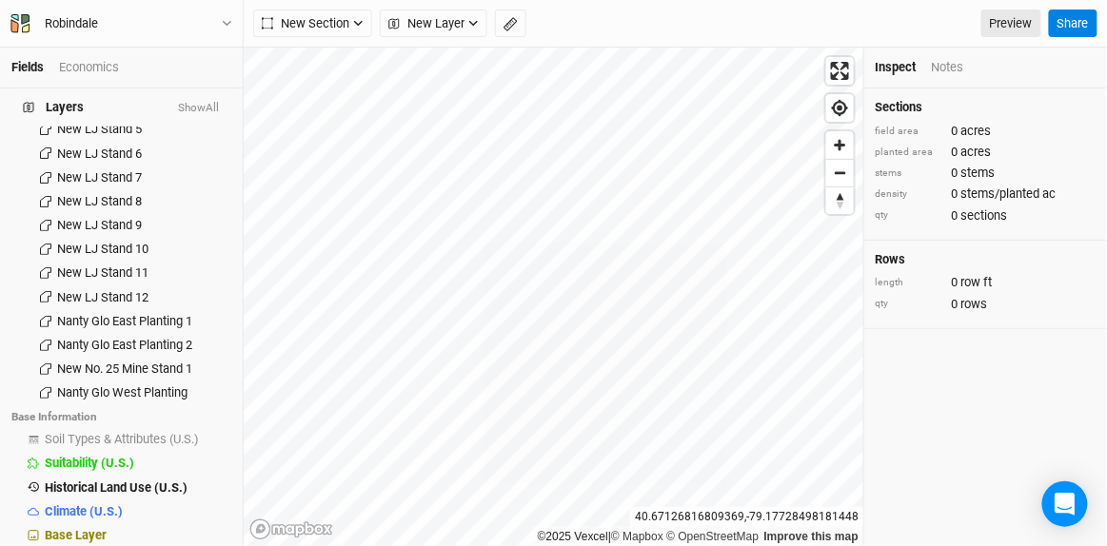
drag, startPoint x: 514, startPoint y: 22, endPoint x: 518, endPoint y: 34, distance: 12.9
click at [512, 22] on icon "button" at bounding box center [511, 24] width 14 height 14
click at [340, 21] on button "Done" at bounding box center [340, 24] width 46 height 29
